Goal: Find specific page/section: Find specific page/section

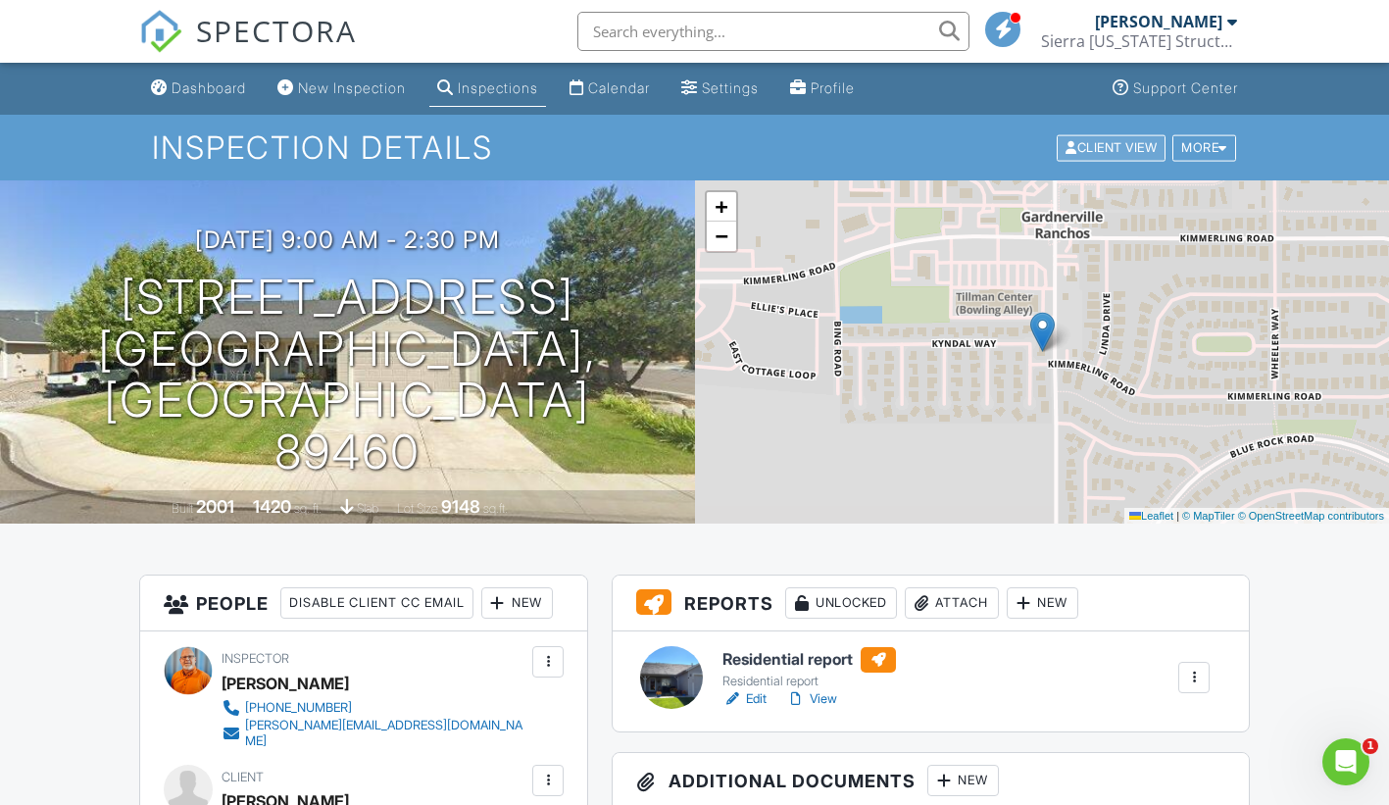
click at [1100, 143] on div "Client View" at bounding box center [1110, 147] width 109 height 26
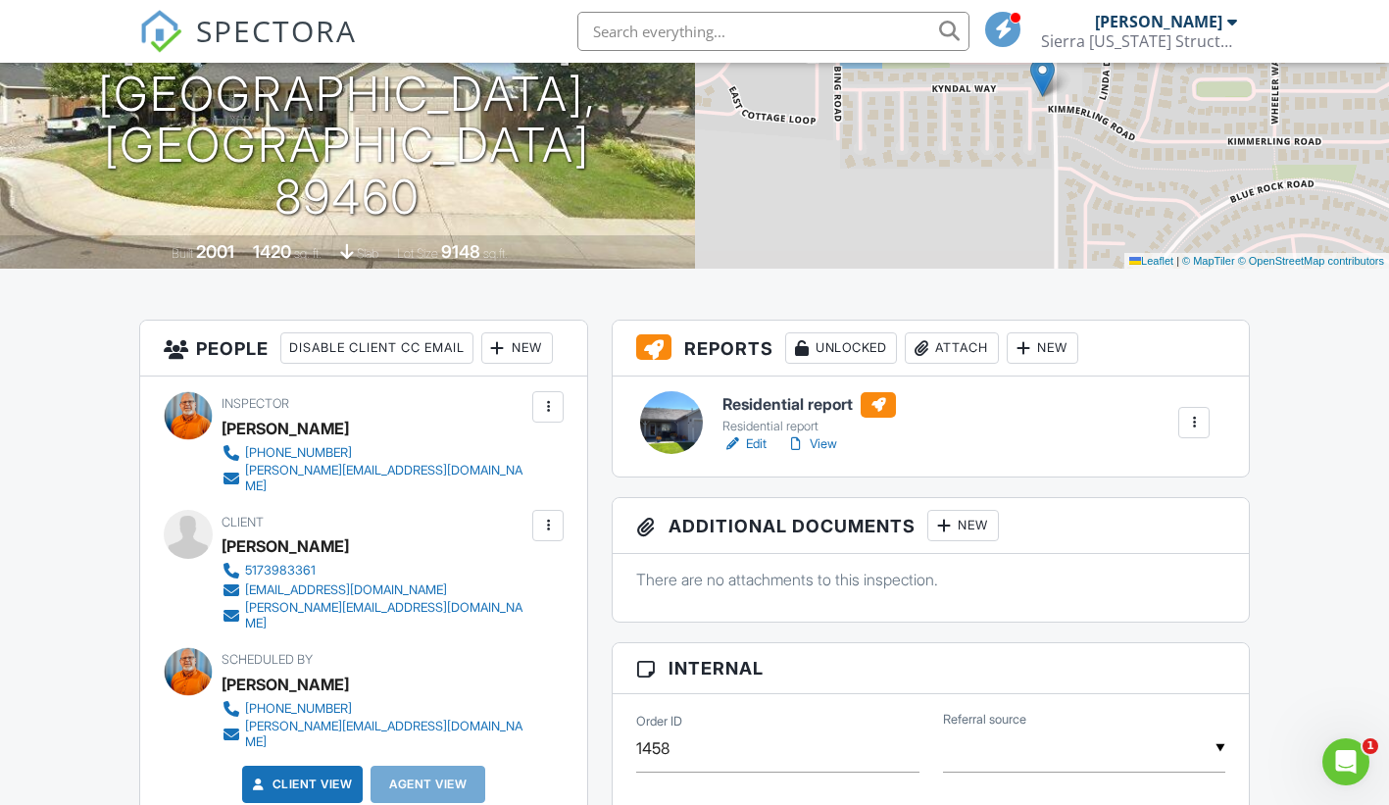
scroll to position [294, 0]
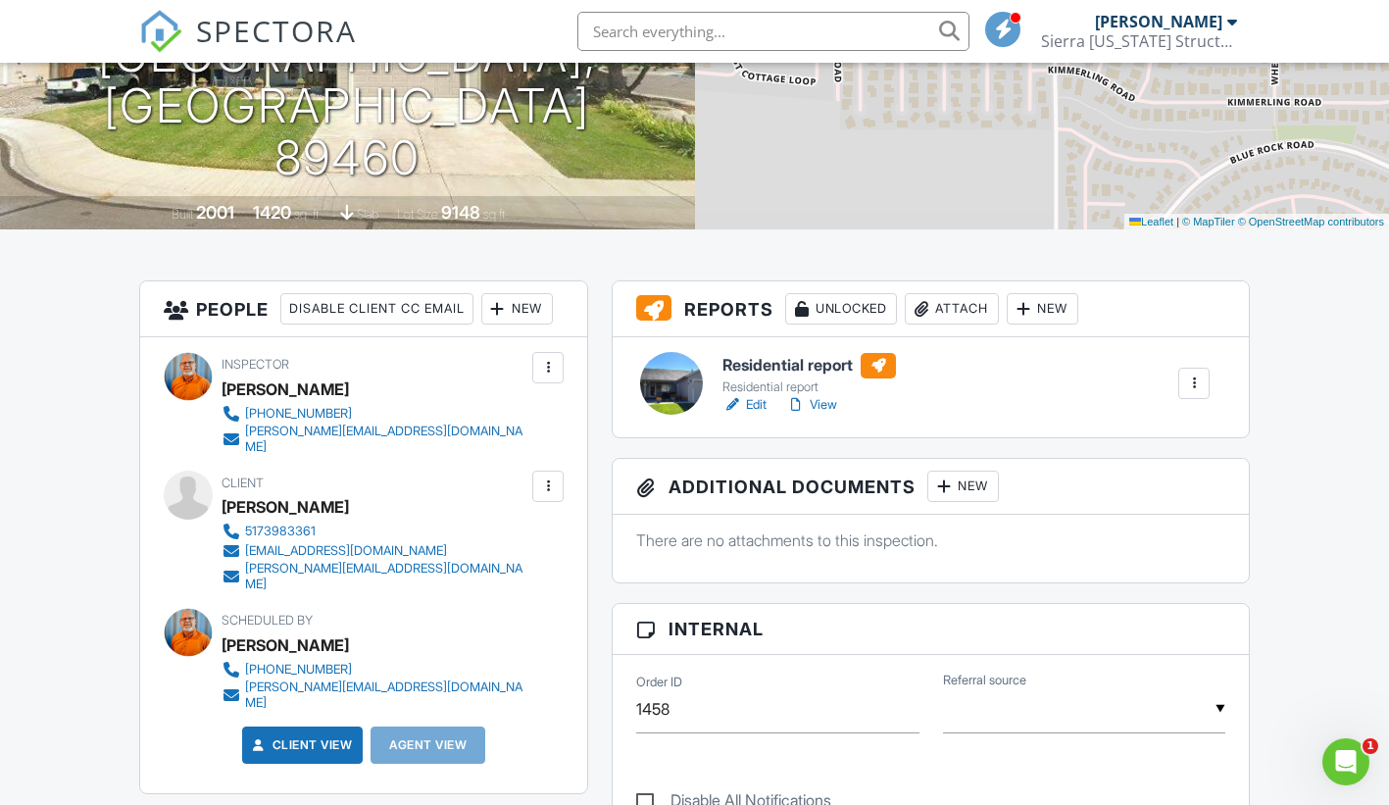
click at [817, 402] on link "View" at bounding box center [811, 405] width 51 height 20
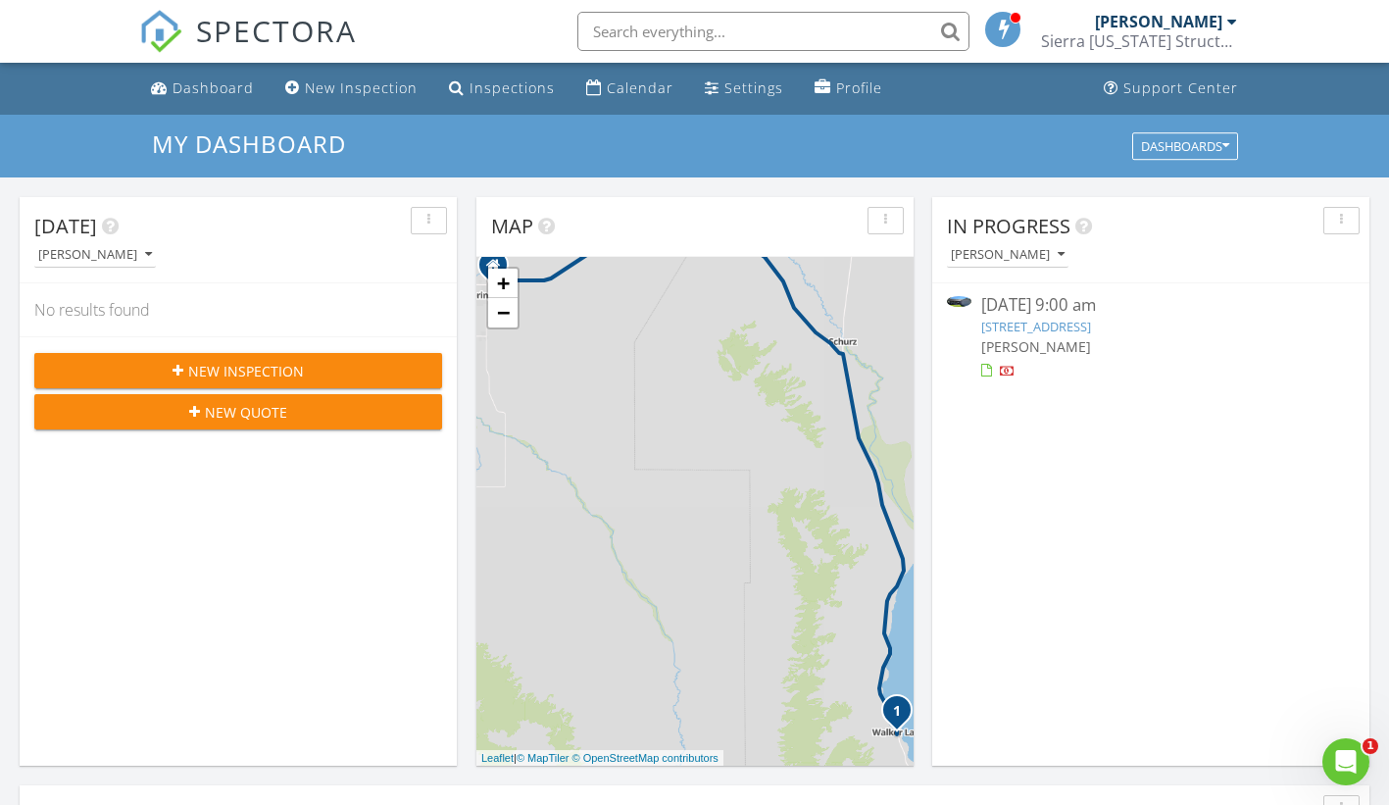
click at [963, 296] on img at bounding box center [959, 301] width 24 height 11
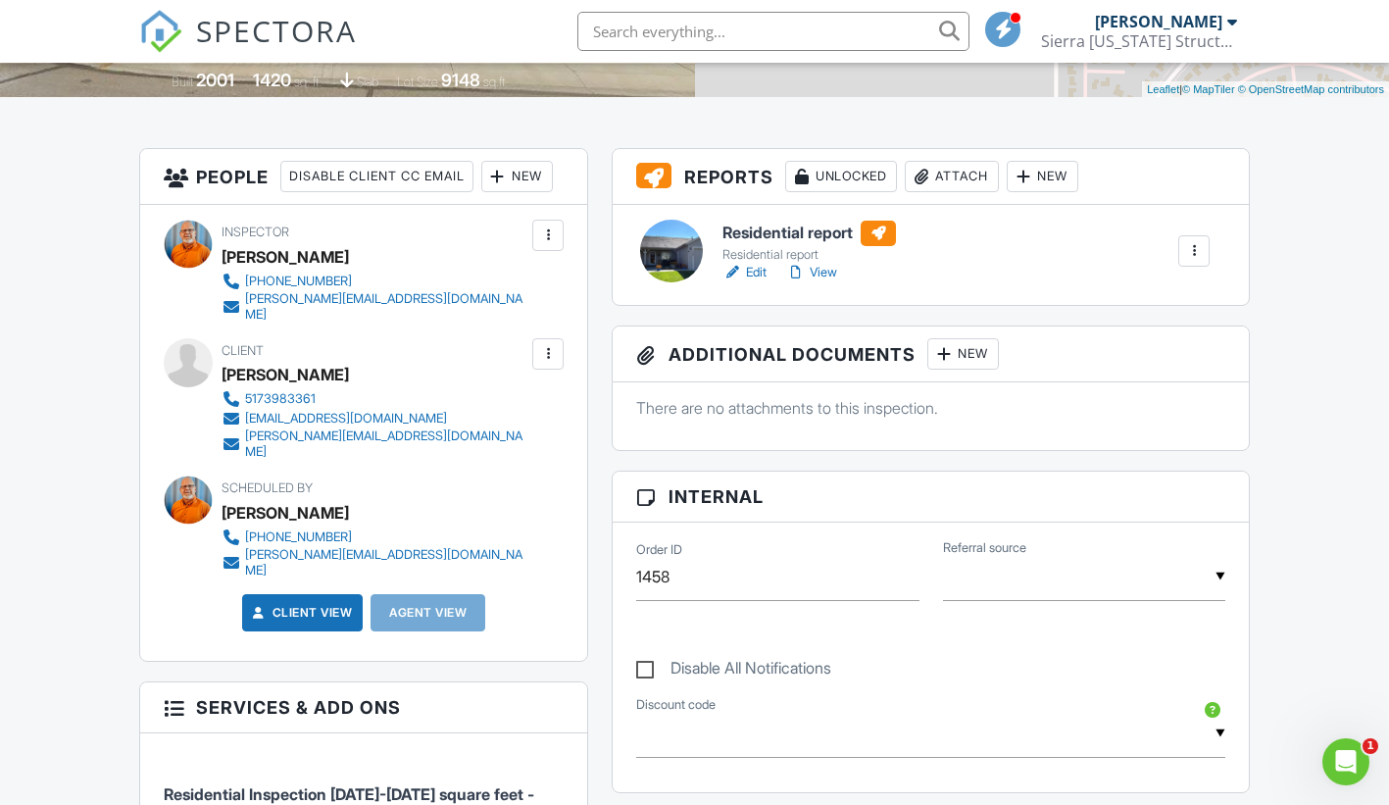
scroll to position [392, 0]
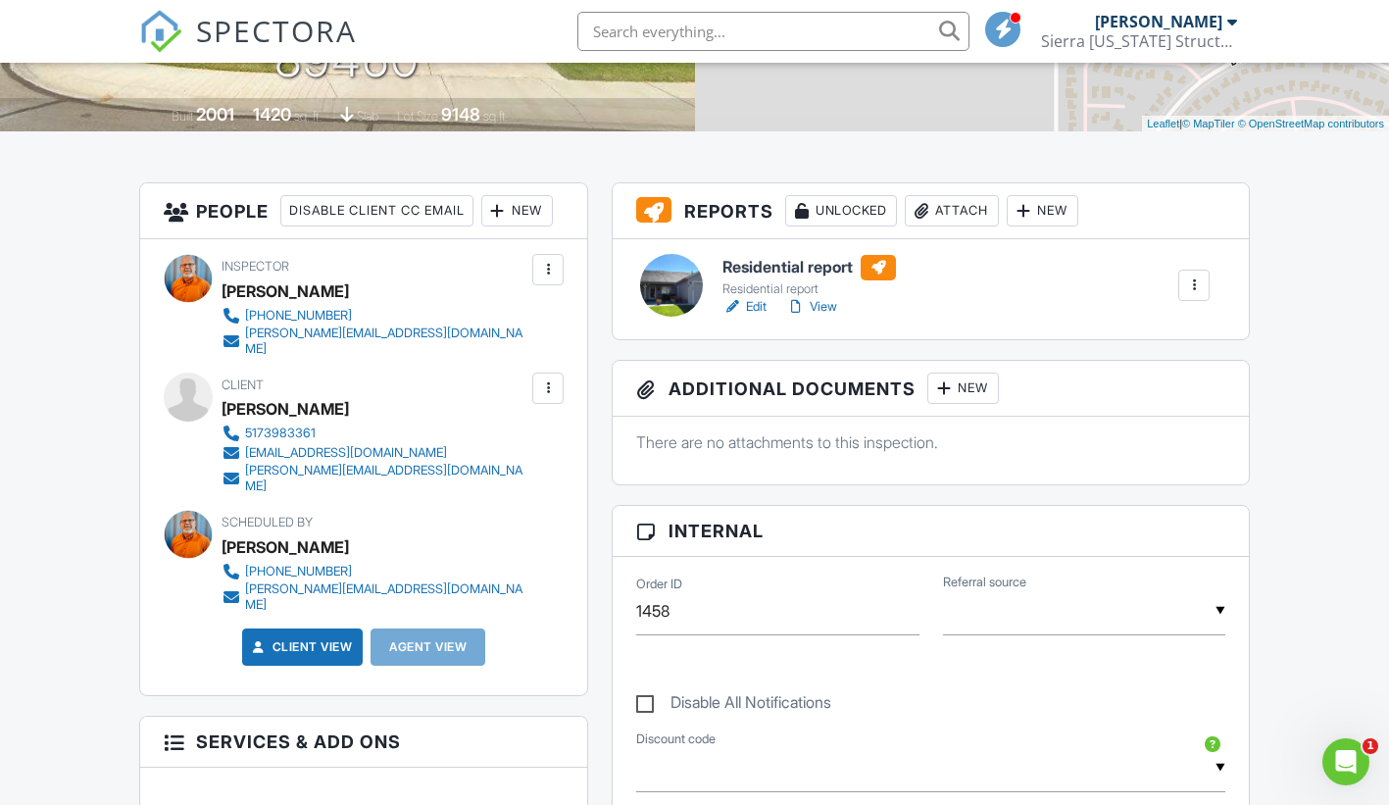
click at [822, 306] on link "View" at bounding box center [811, 307] width 51 height 20
